Goal: Find contact information: Find contact information

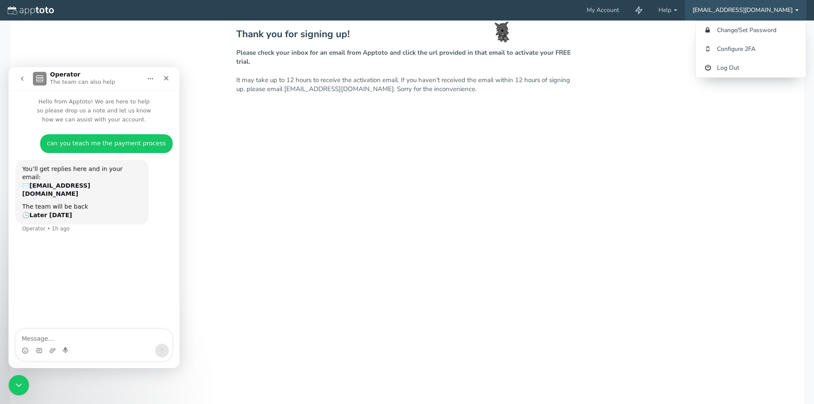
click at [419, 194] on div "Thank you for signing up! Please check your inbox for an email from Apptoto and…" at bounding box center [407, 234] width 794 height 427
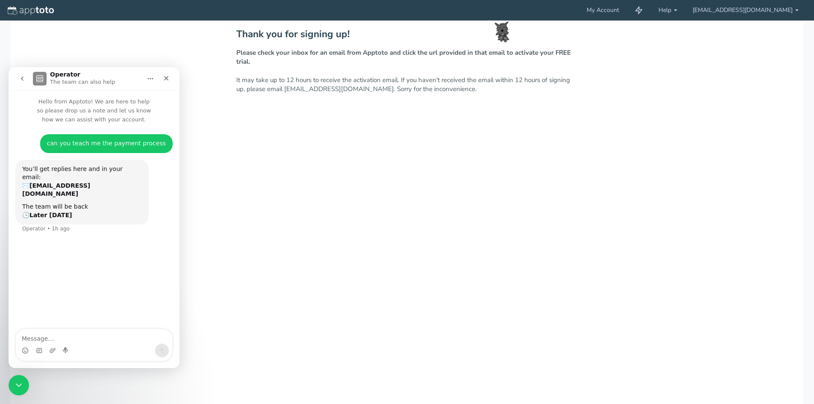
click at [64, 203] on div "The team will be back 🕒 Later [DATE]" at bounding box center [82, 211] width 120 height 17
click at [146, 76] on button "Home" at bounding box center [150, 79] width 16 height 16
click at [172, 77] on div "Close" at bounding box center [166, 78] width 15 height 15
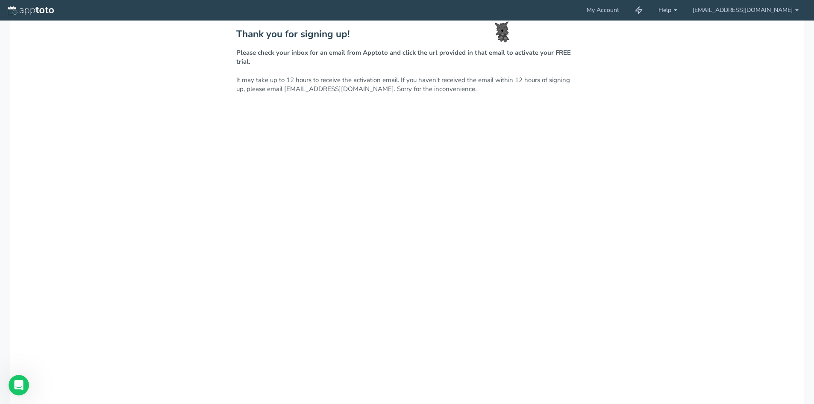
click at [544, 54] on strong "Please check your inbox for an email from Apptoto and click the url provided in…" at bounding box center [403, 57] width 335 height 18
click at [525, 50] on strong "Please check your inbox for an email from Apptoto and click the url provided in…" at bounding box center [403, 57] width 335 height 18
click at [503, 81] on p "Please check your inbox for an email from Apptoto and click the url provided in…" at bounding box center [407, 71] width 342 height 46
click at [290, 85] on p "Please check your inbox for an email from Apptoto and click the url provided in…" at bounding box center [407, 71] width 342 height 46
click at [336, 83] on p "Please check your inbox for an email from Apptoto and click the url provided in…" at bounding box center [407, 71] width 342 height 46
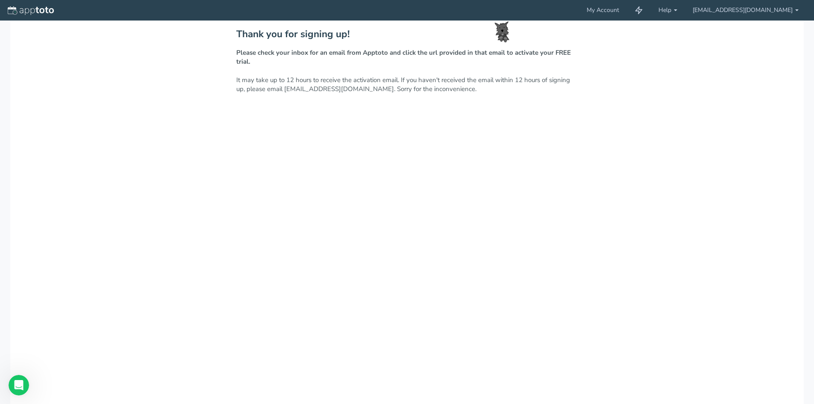
click at [264, 47] on div "Thank you for signing up! Please check your inbox for an email from Apptoto and…" at bounding box center [407, 61] width 342 height 65
click at [518, 83] on p "Please check your inbox for an email from Apptoto and click the url provided in…" at bounding box center [407, 71] width 342 height 46
click at [311, 90] on p "Please check your inbox for an email from Apptoto and click the url provided in…" at bounding box center [407, 71] width 342 height 46
drag, startPoint x: 285, startPoint y: 88, endPoint x: 347, endPoint y: 91, distance: 62.5
click at [347, 91] on p "Please check your inbox for an email from Apptoto and click the url provided in…" at bounding box center [407, 71] width 342 height 46
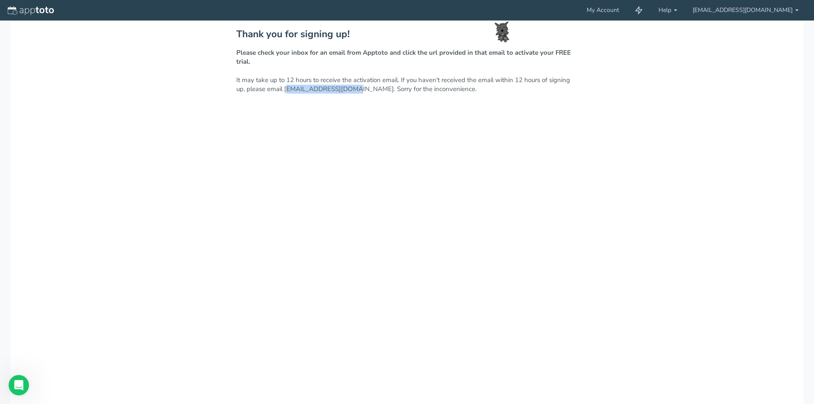
click at [288, 88] on p "Please check your inbox for an email from Apptoto and click the url provided in…" at bounding box center [407, 71] width 342 height 46
drag, startPoint x: 285, startPoint y: 88, endPoint x: 347, endPoint y: 97, distance: 62.6
click at [347, 97] on div "Thank you for signing up! Please check your inbox for an email from Apptoto and…" at bounding box center [407, 234] width 794 height 427
copy p "[EMAIL_ADDRESS][DOMAIN_NAME]"
